Goal: Communication & Community: Answer question/provide support

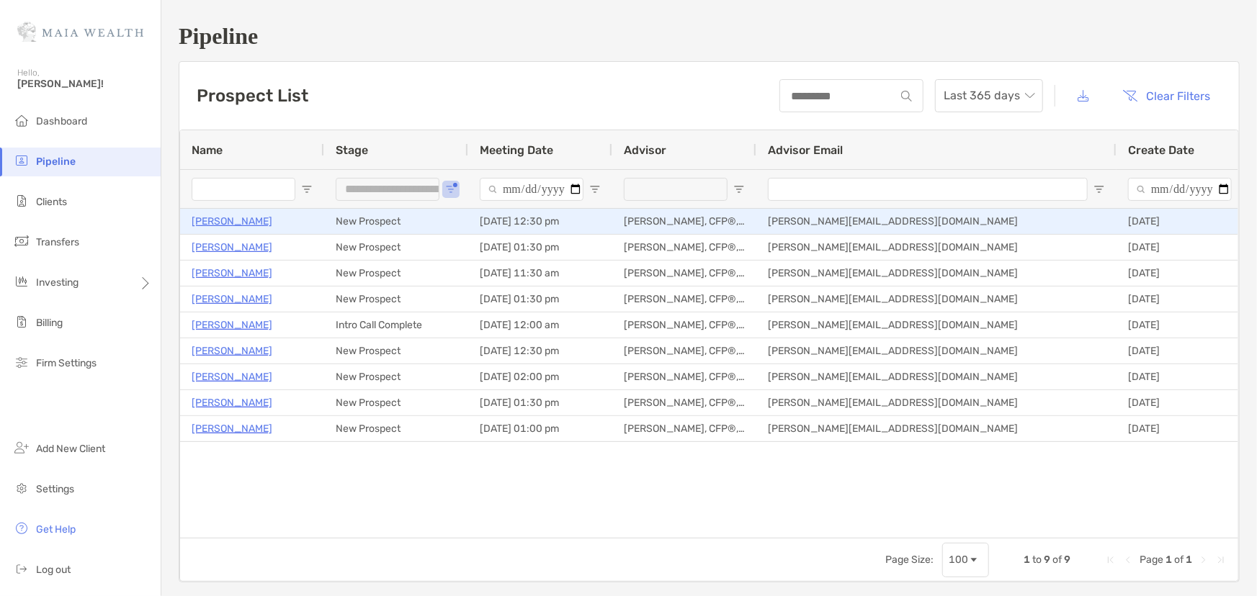
click at [250, 220] on p "[PERSON_NAME]" at bounding box center [232, 221] width 81 height 18
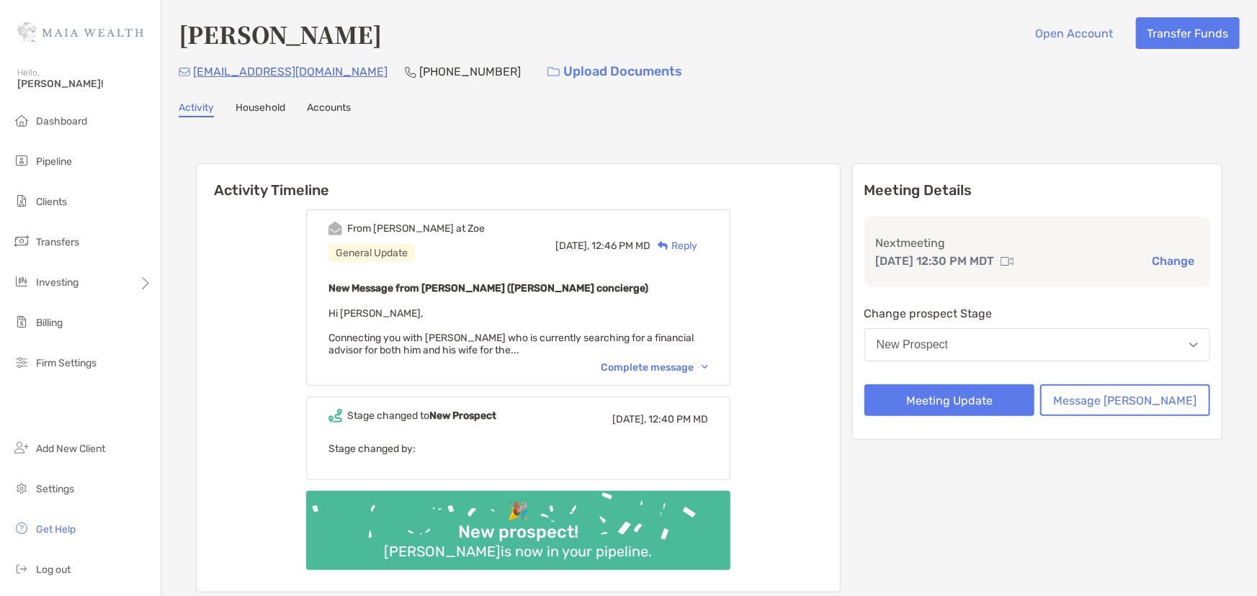
click at [664, 361] on div "Complete message" at bounding box center [654, 367] width 107 height 12
